Goal: Transaction & Acquisition: Purchase product/service

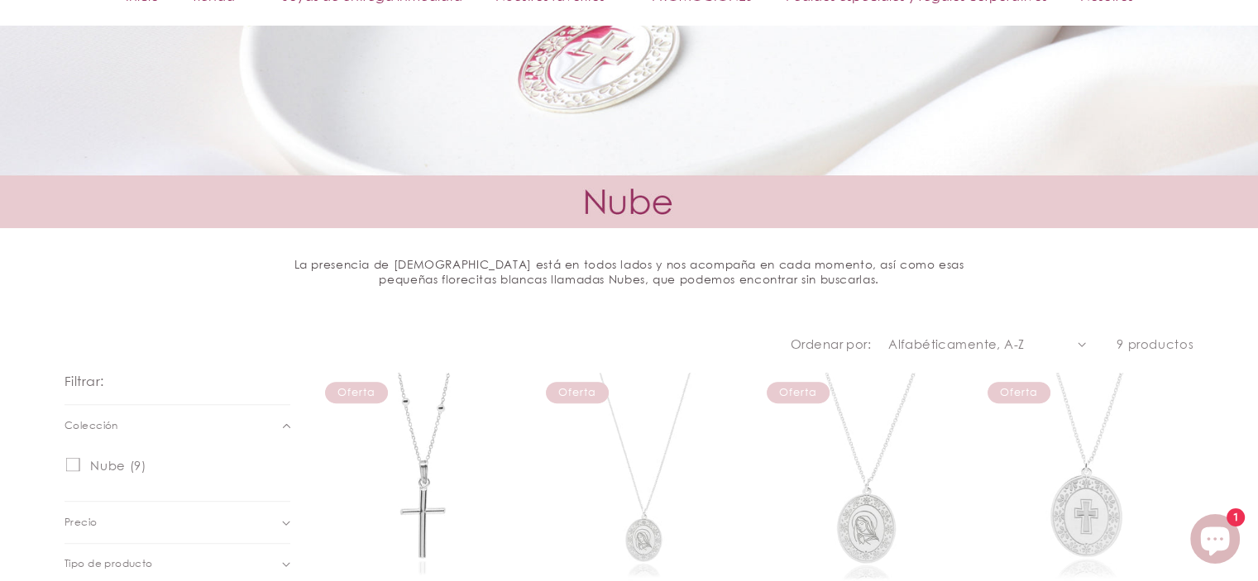
scroll to position [579, 0]
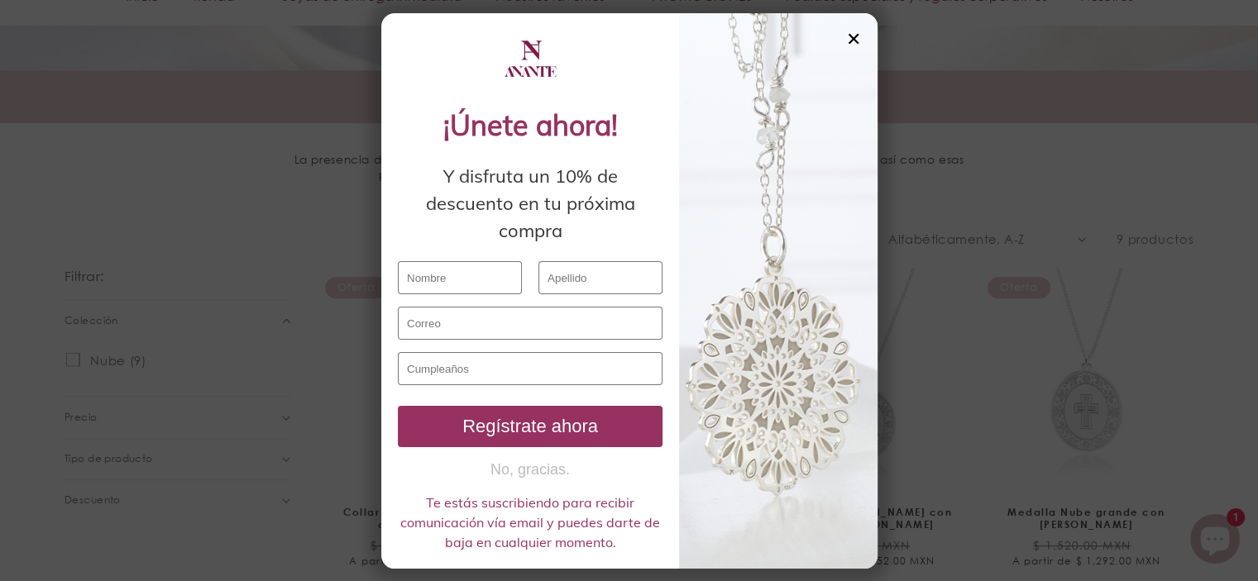
click at [854, 38] on div "✕" at bounding box center [853, 39] width 15 height 18
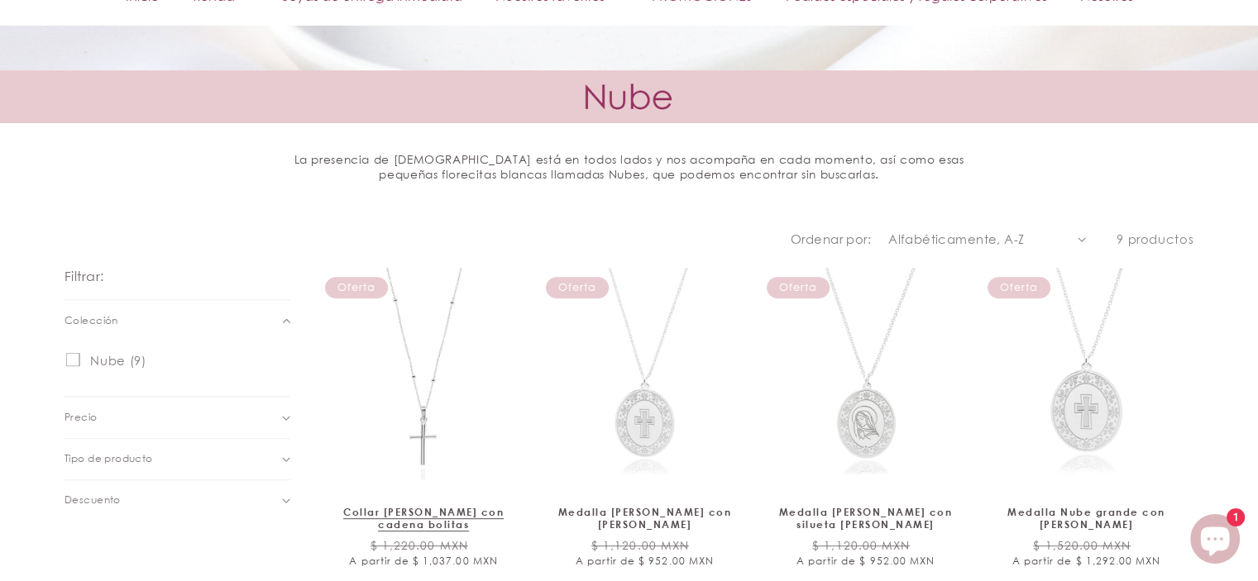
click at [403, 506] on link "Collar [PERSON_NAME] con cadena bolitas" at bounding box center [423, 519] width 179 height 26
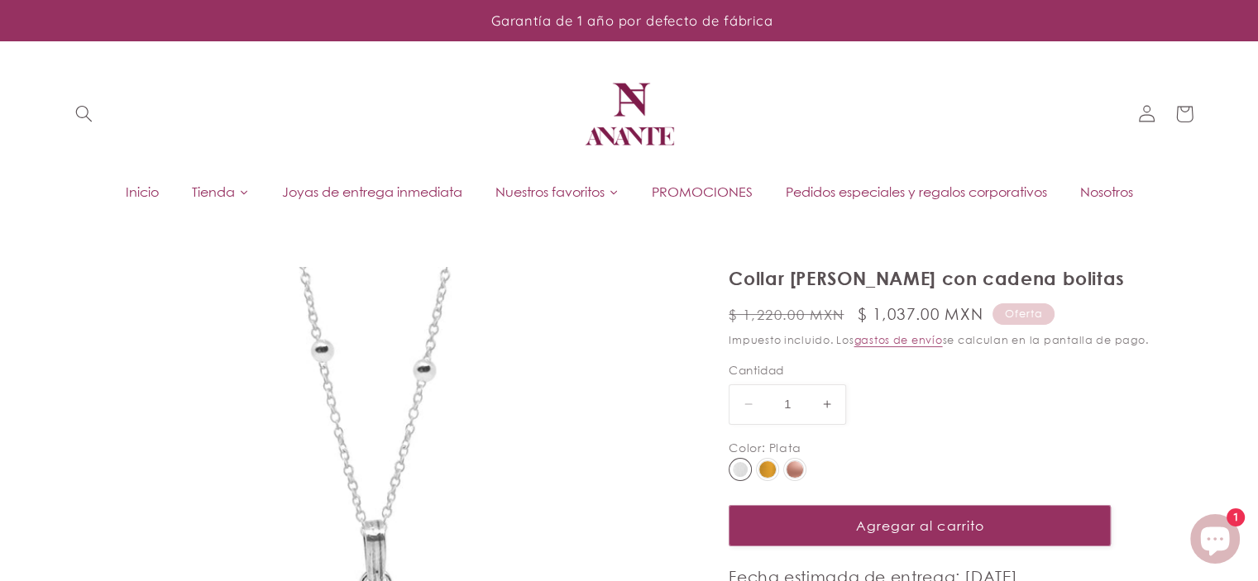
select select "{"isForProduct":true,"id":43713866006682,"title":"Plata","available":true,"pric…"
select select "{"isForProduct":false,"id":43713823473818,"title":"Plata","available":true,"pri…"
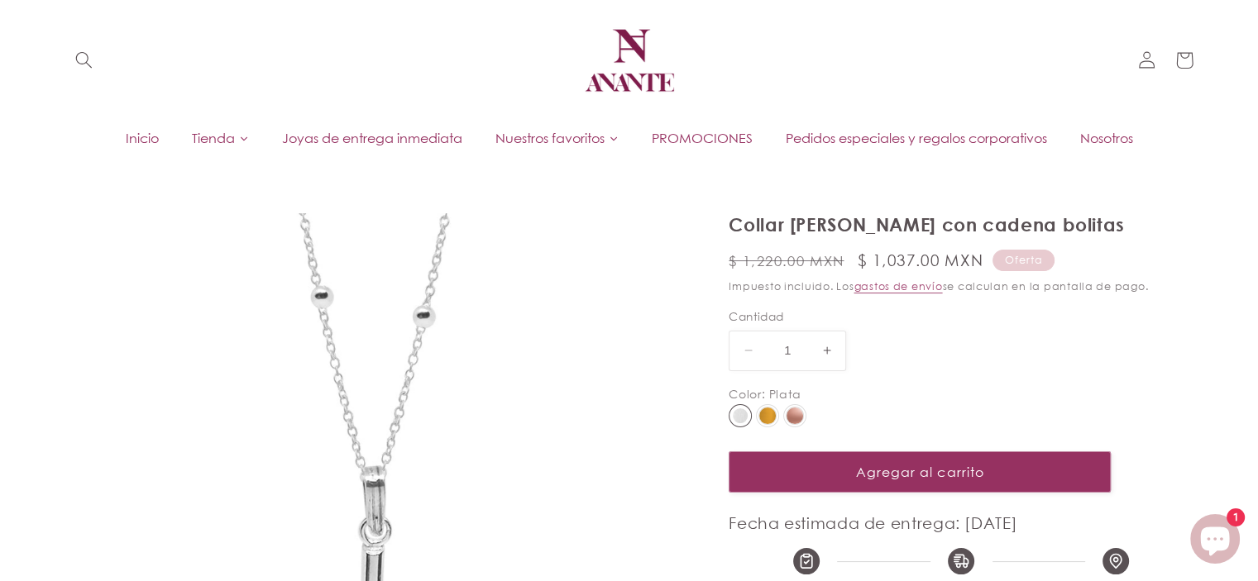
scroll to position [83, 0]
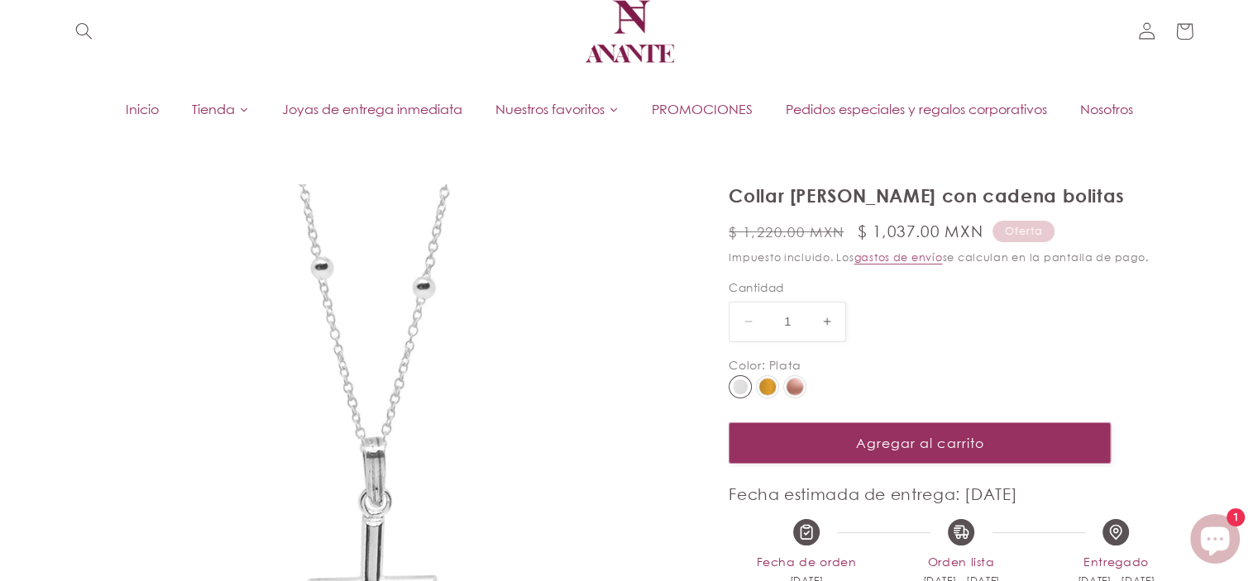
click at [767, 387] on img at bounding box center [767, 387] width 17 height 17
click at [0, 0] on input "radio" at bounding box center [0, 0] width 0 height 0
